Goal: Transaction & Acquisition: Purchase product/service

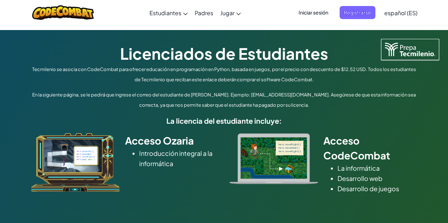
click at [381, 109] on p "En la siguiente página, se le pedirá que ingrese el correo del estudiante de Te…" at bounding box center [223, 100] width 389 height 21
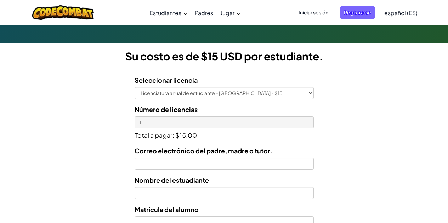
scroll to position [183, 0]
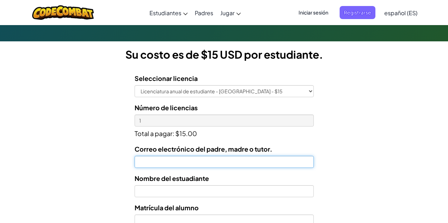
click at [208, 166] on input "Correo electrónico del padre, madre o tutor." at bounding box center [224, 162] width 179 height 12
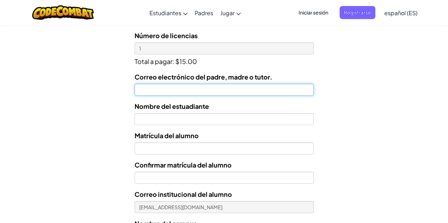
scroll to position [256, 0]
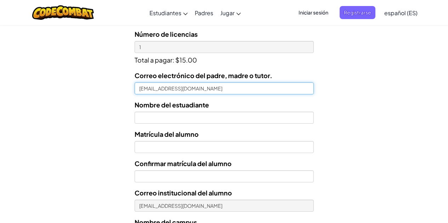
type input "AL07157761@tecmilenio.mx"
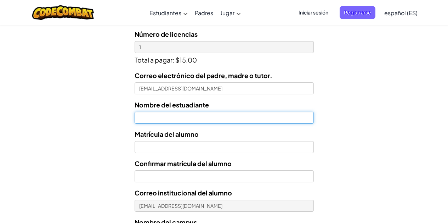
click at [205, 117] on input "text" at bounding box center [224, 118] width 179 height 12
type input "Regina Larissa Castillo Leal"
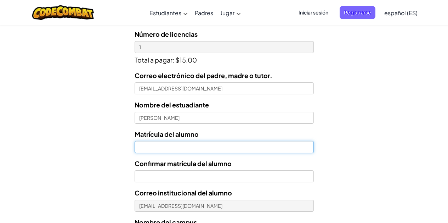
click at [193, 144] on input "Nombre del estuadiante" at bounding box center [224, 147] width 179 height 12
type input "7157761"
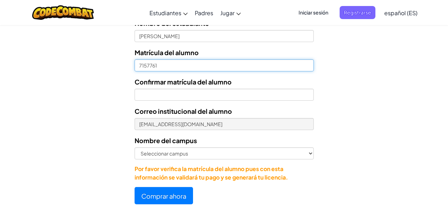
scroll to position [341, 0]
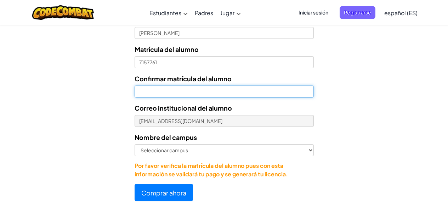
click at [222, 92] on input "Confirmar matrícula del alumno" at bounding box center [224, 92] width 179 height 12
type input "7157761"
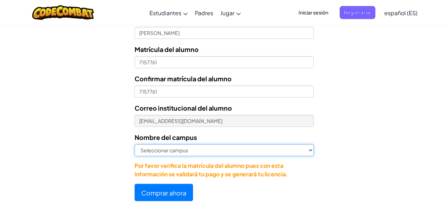
click at [250, 150] on select "Seleccionar campus Cancún Central Chihuahua Ciudad Juárez Ciudad Obregón Cuauti…" at bounding box center [224, 150] width 179 height 12
select select "Guadalupe"
click at [135, 144] on select "Seleccionar campus Cancún Central Chihuahua Ciudad Juárez Ciudad Obregón Cuauti…" at bounding box center [224, 150] width 179 height 12
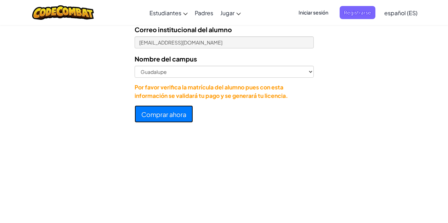
click at [165, 115] on font "Comprar ahora" at bounding box center [163, 114] width 45 height 8
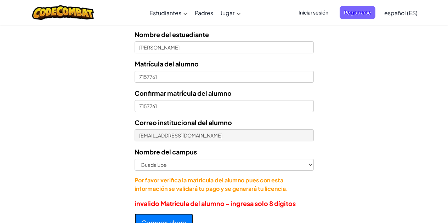
scroll to position [294, 0]
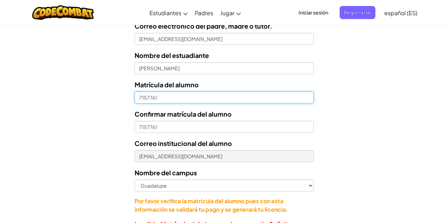
click at [206, 95] on input "7157761" at bounding box center [224, 98] width 179 height 12
click at [141, 98] on input "7157761" at bounding box center [224, 98] width 179 height 12
click at [138, 100] on input "7157761" at bounding box center [224, 98] width 179 height 12
type input "07157761"
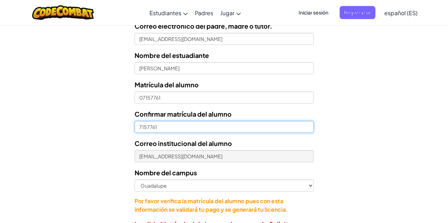
click at [139, 130] on input "7157761" at bounding box center [224, 127] width 179 height 12
type input "07157761"
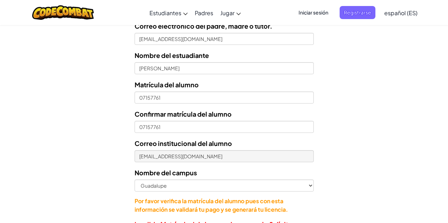
click at [336, 147] on div "Licenciados de Estudiantes Tecmilenio se asocia con CodeCombat para ofrecer edu…" at bounding box center [224, 0] width 448 height 528
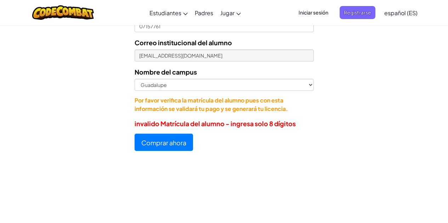
scroll to position [403, 0]
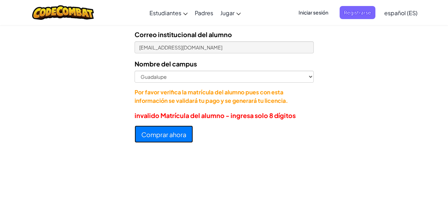
click at [168, 137] on font "Comprar ahora" at bounding box center [163, 135] width 45 height 8
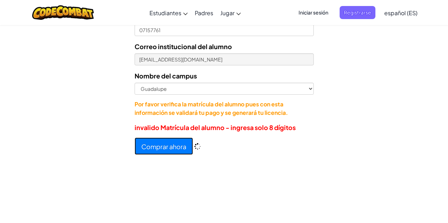
scroll to position [415, 0]
